Goal: Navigation & Orientation: Understand site structure

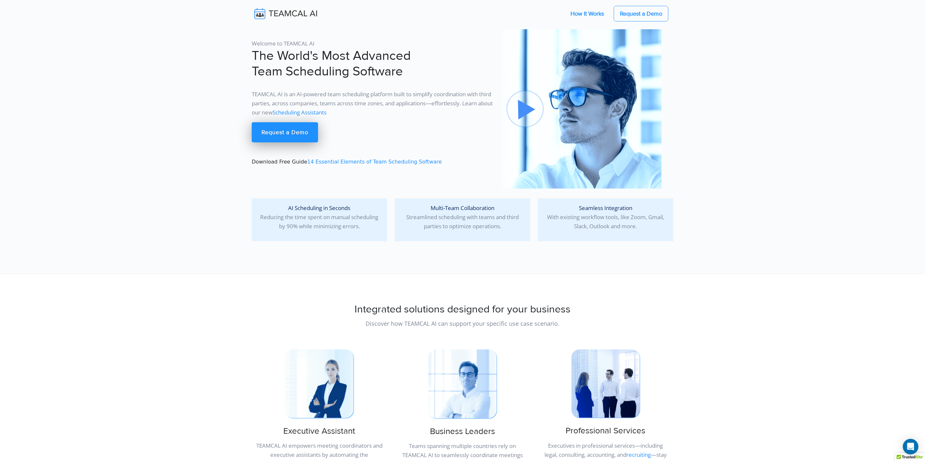
click at [586, 14] on link "How It Works" at bounding box center [587, 14] width 47 height 14
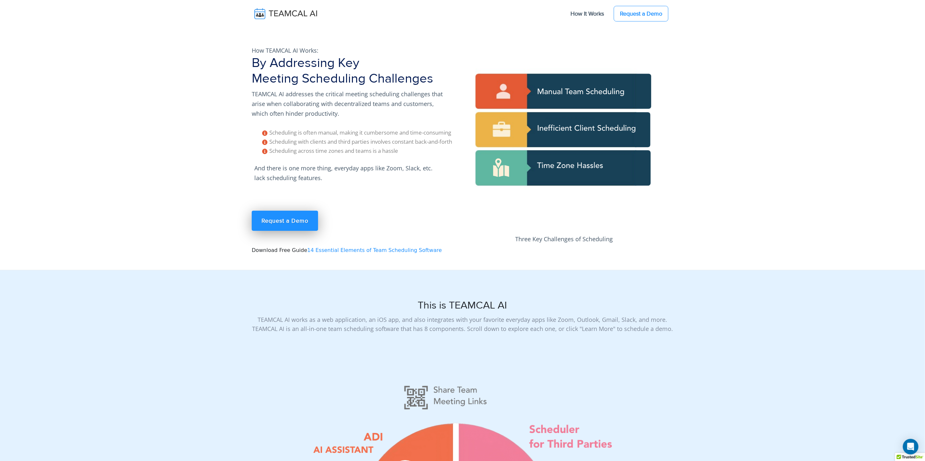
click at [289, 21] on link at bounding box center [290, 13] width 77 height 17
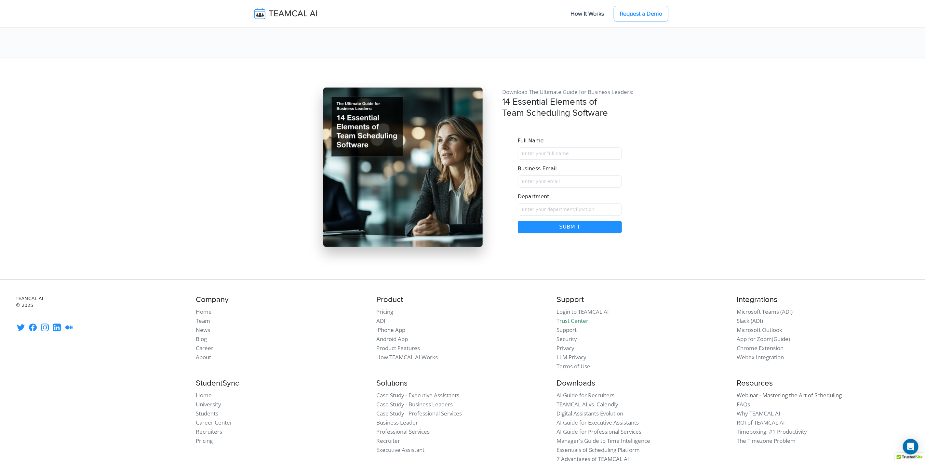
scroll to position [5466, 0]
click at [383, 309] on link "Pricing" at bounding box center [384, 312] width 17 height 7
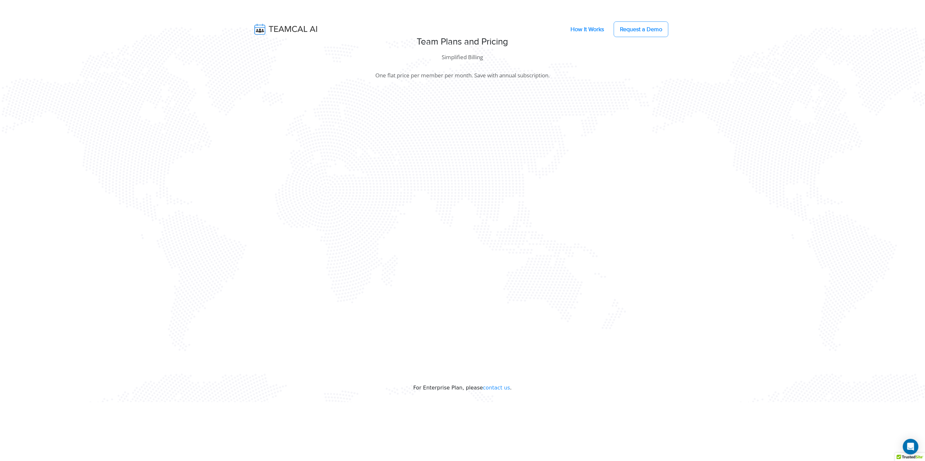
click at [585, 27] on link "How It Works" at bounding box center [587, 29] width 47 height 14
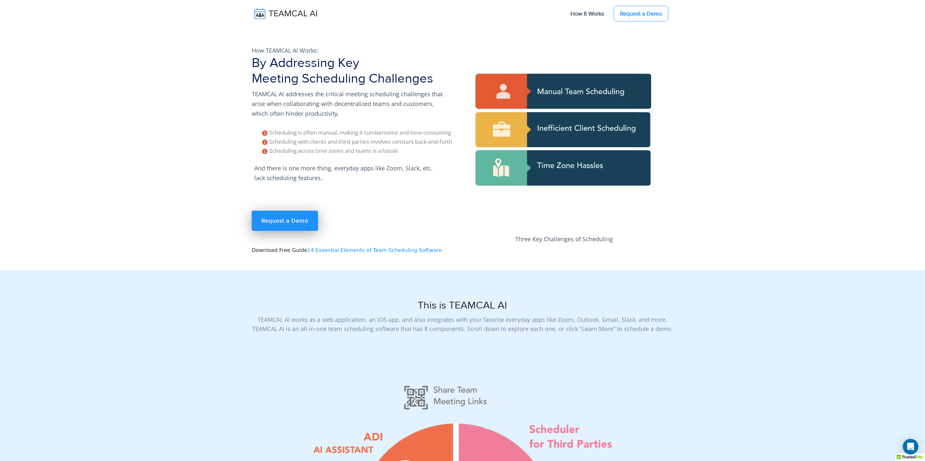
click at [290, 14] on img at bounding box center [290, 14] width 77 height 14
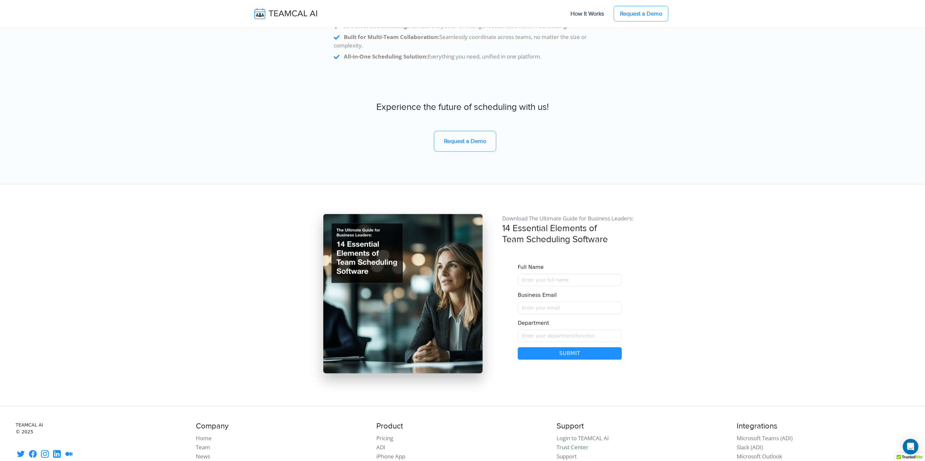
scroll to position [5467, 0]
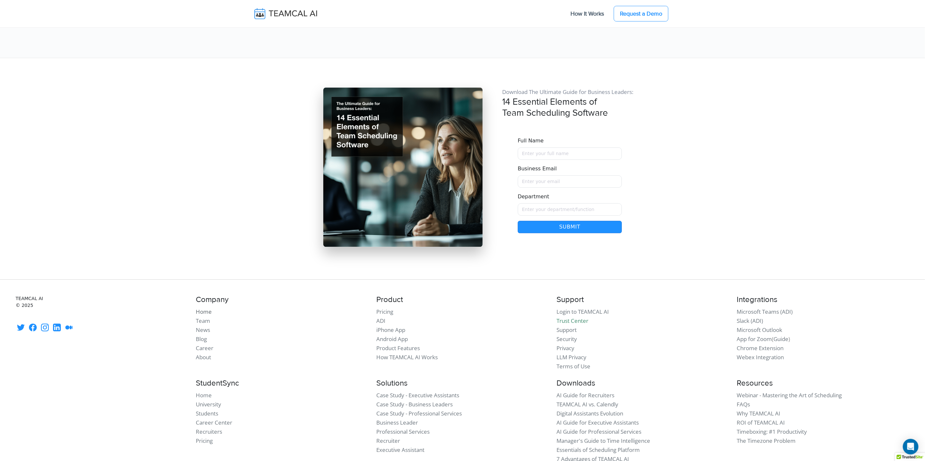
click at [206, 308] on link "Home" at bounding box center [204, 311] width 16 height 7
